Goal: Check status: Check status

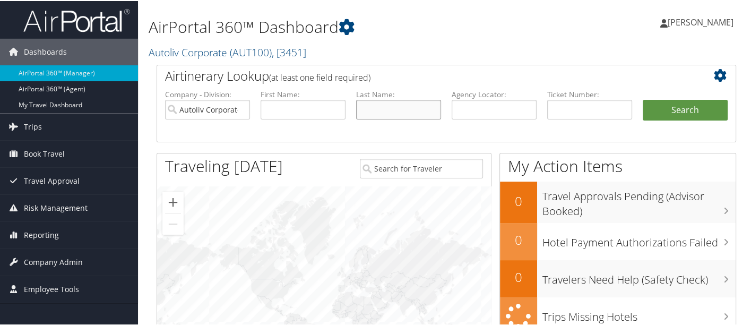
click at [372, 109] on input "text" at bounding box center [398, 109] width 85 height 20
type input "[PERSON_NAME]"
click at [643, 99] on button "Search" at bounding box center [685, 109] width 85 height 21
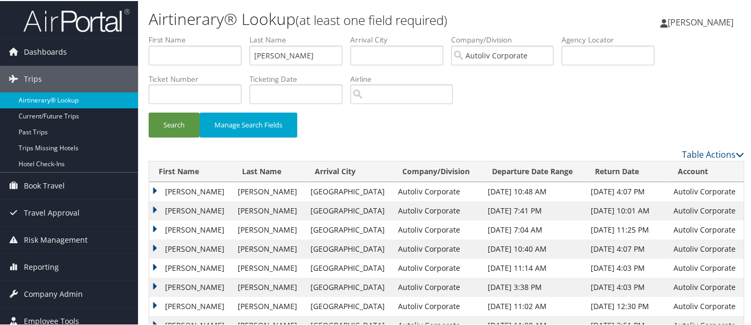
click at [109, 99] on link "Airtinerary® Lookup" at bounding box center [69, 99] width 138 height 16
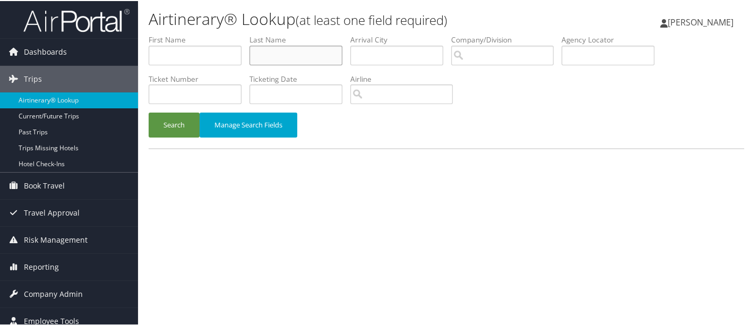
click at [331, 59] on input "text" at bounding box center [295, 55] width 93 height 20
type input "rose"
click at [149, 111] on button "Search" at bounding box center [174, 123] width 51 height 25
